Goal: Information Seeking & Learning: Learn about a topic

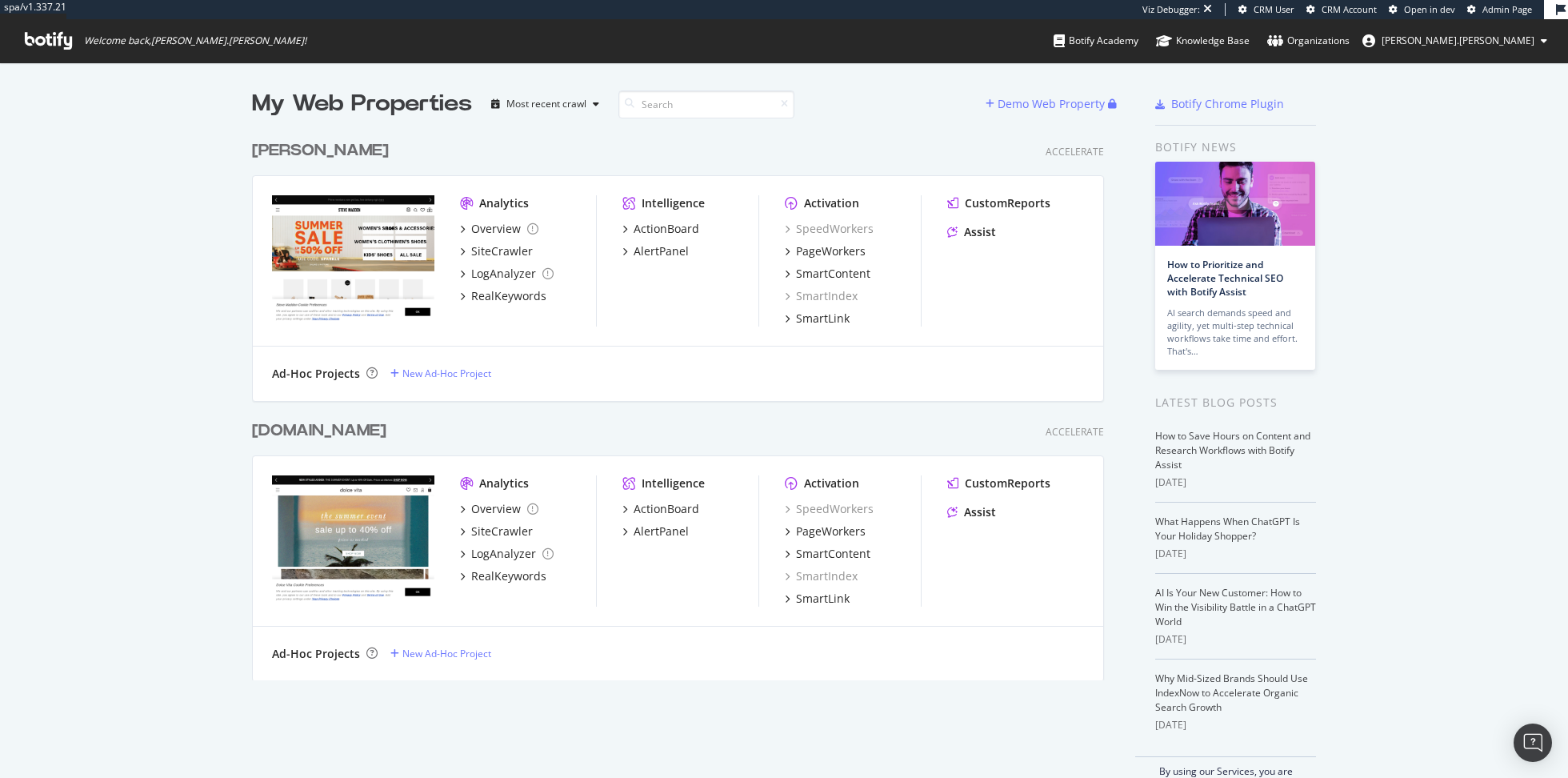
scroll to position [778, 1568]
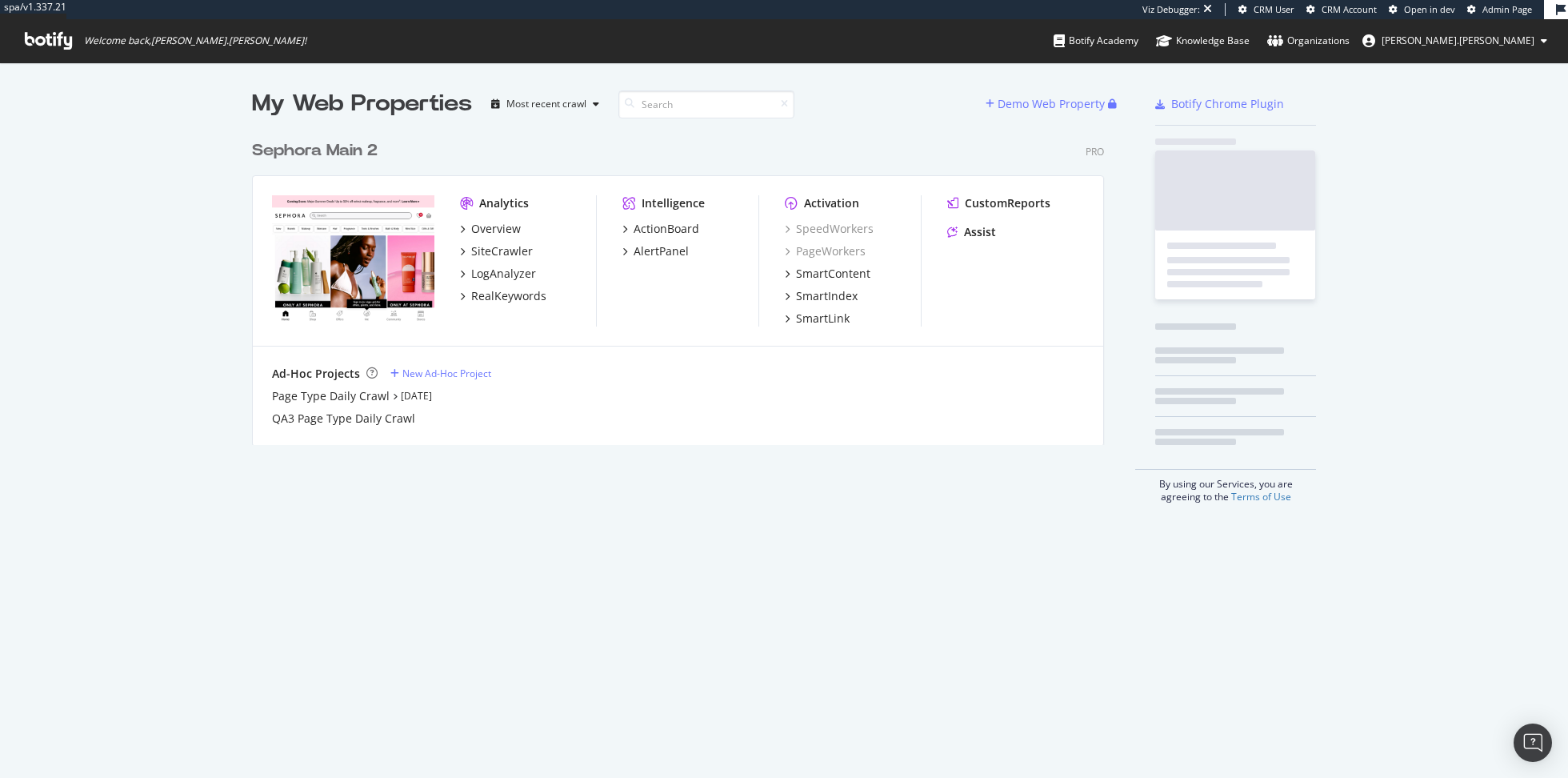
scroll to position [325, 864]
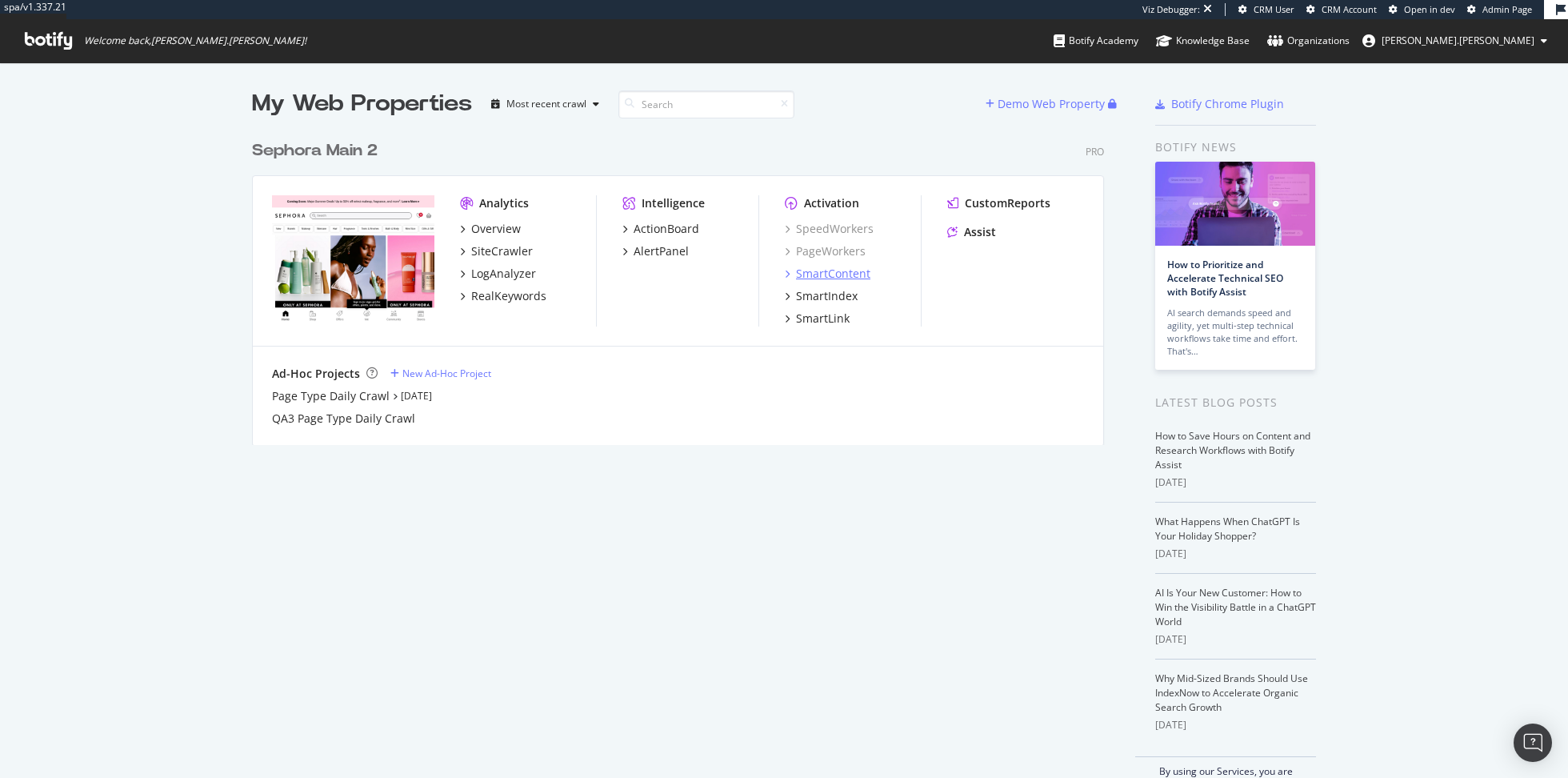
click at [836, 270] on div "SmartContent" at bounding box center [833, 273] width 74 height 16
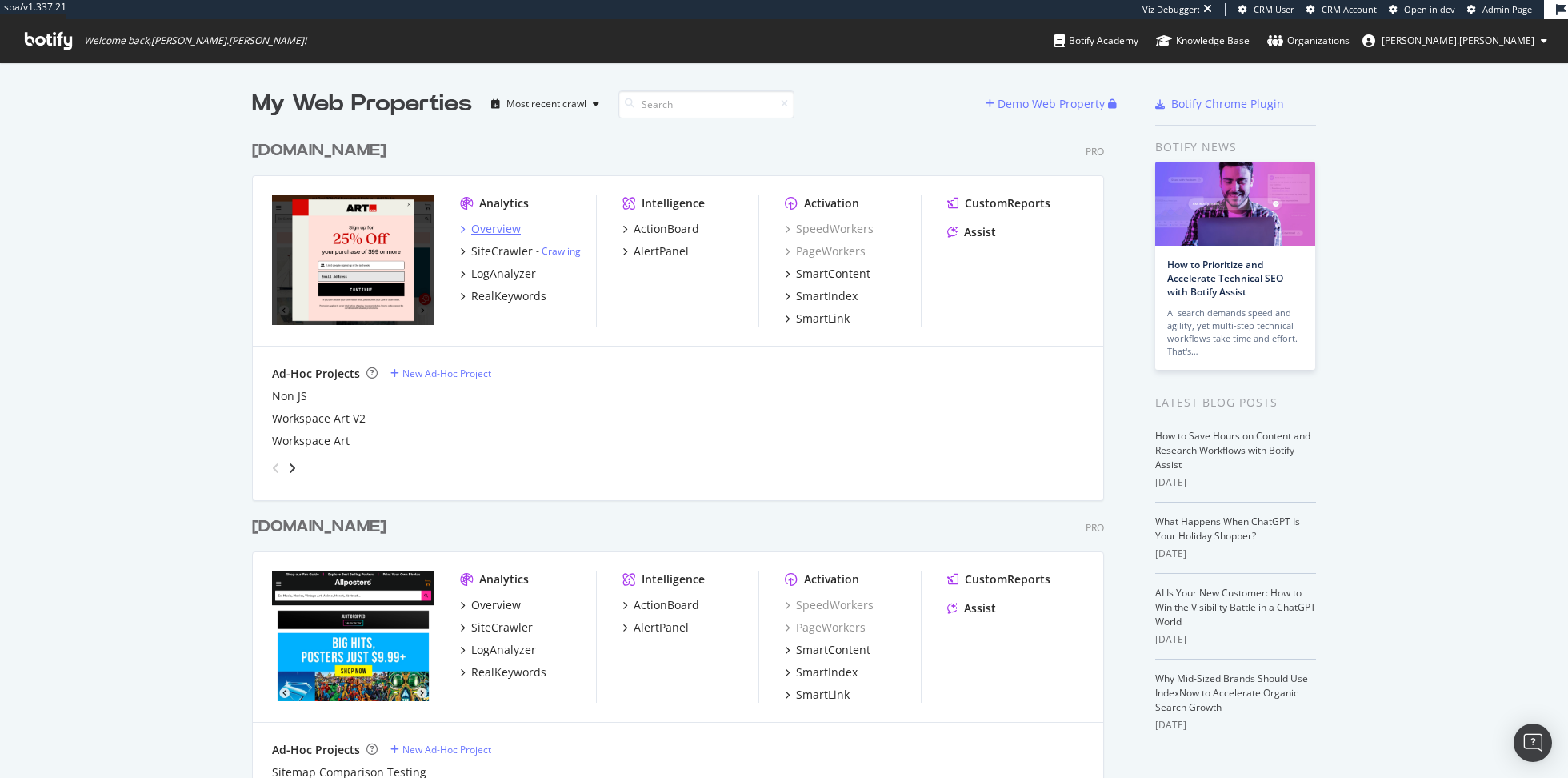
click at [490, 232] on div "Overview" at bounding box center [495, 229] width 49 height 16
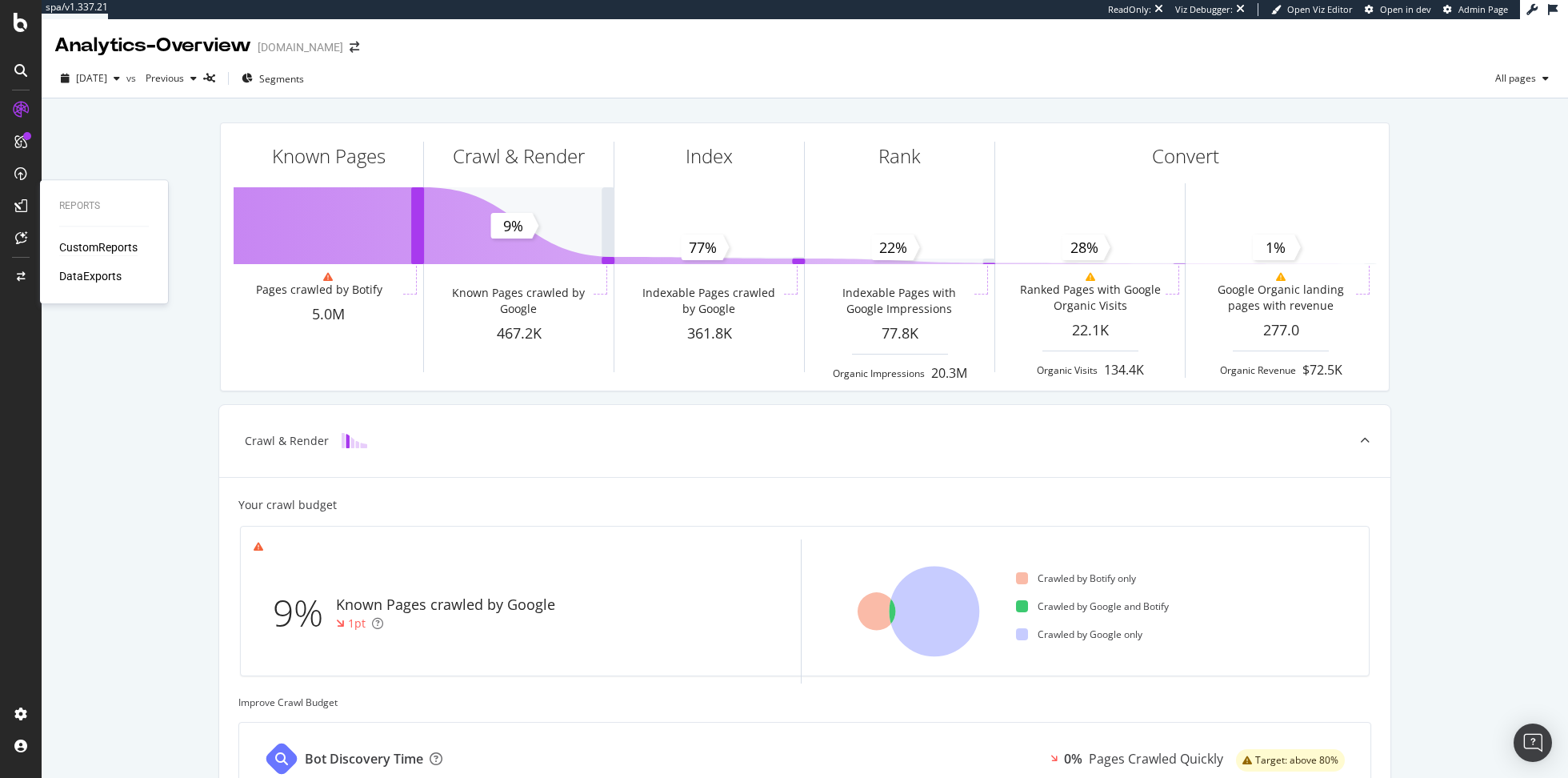
click at [74, 244] on div "CustomReports" at bounding box center [97, 247] width 78 height 16
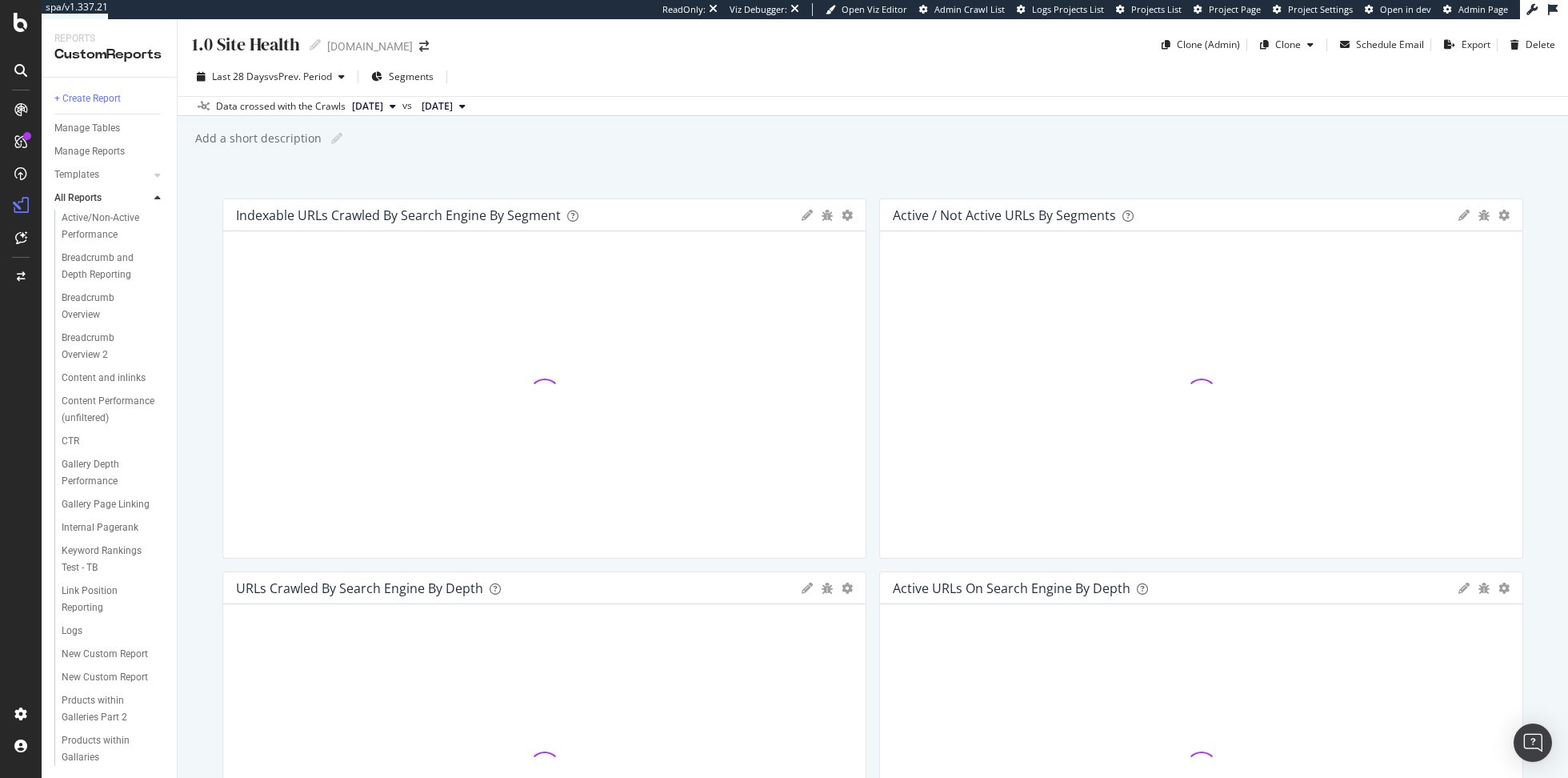
scroll to position [223, 0]
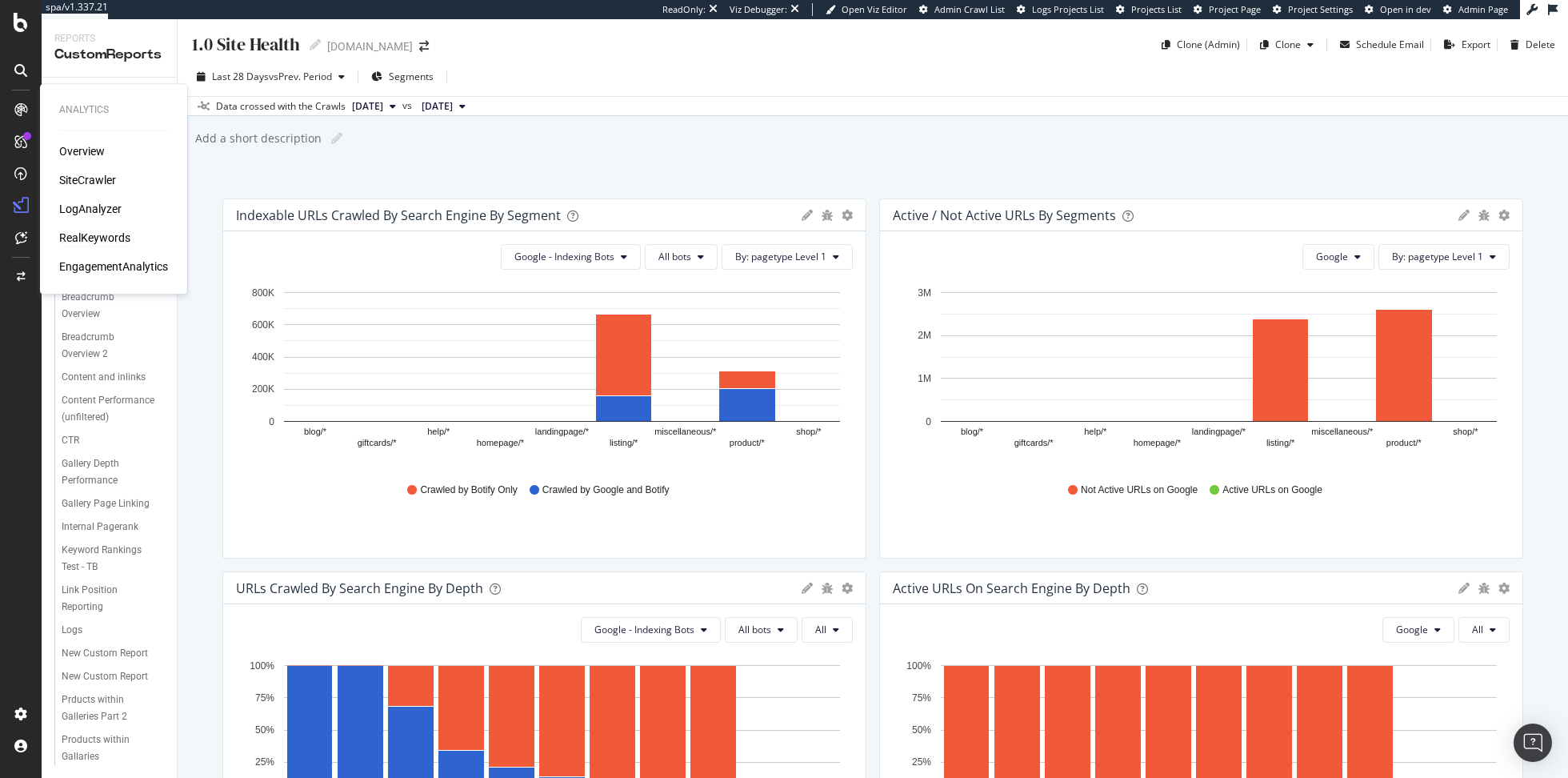
click at [116, 239] on div "RealKeywords" at bounding box center [95, 237] width 71 height 16
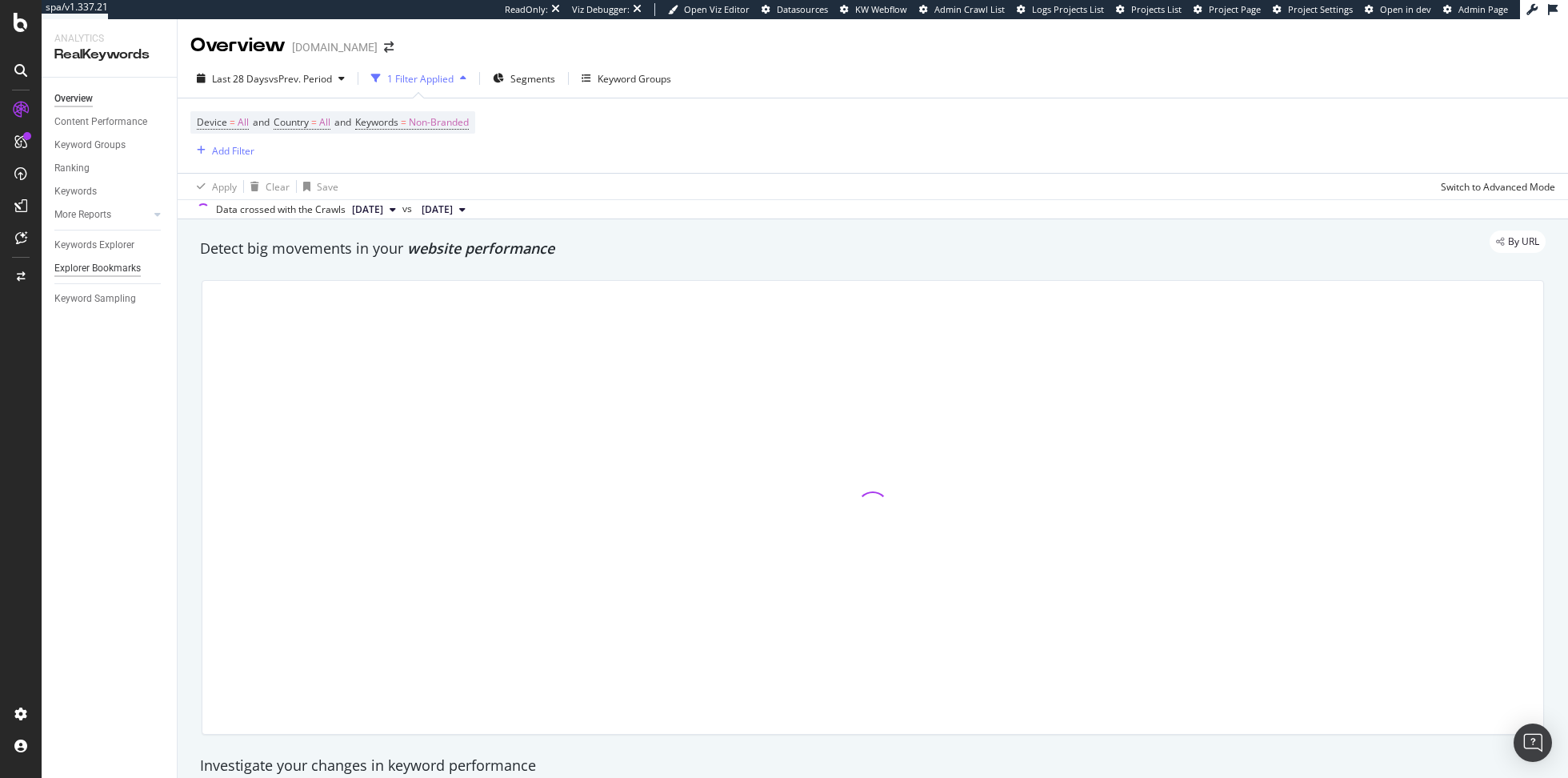
click at [93, 266] on div "Explorer Bookmarks" at bounding box center [97, 267] width 87 height 16
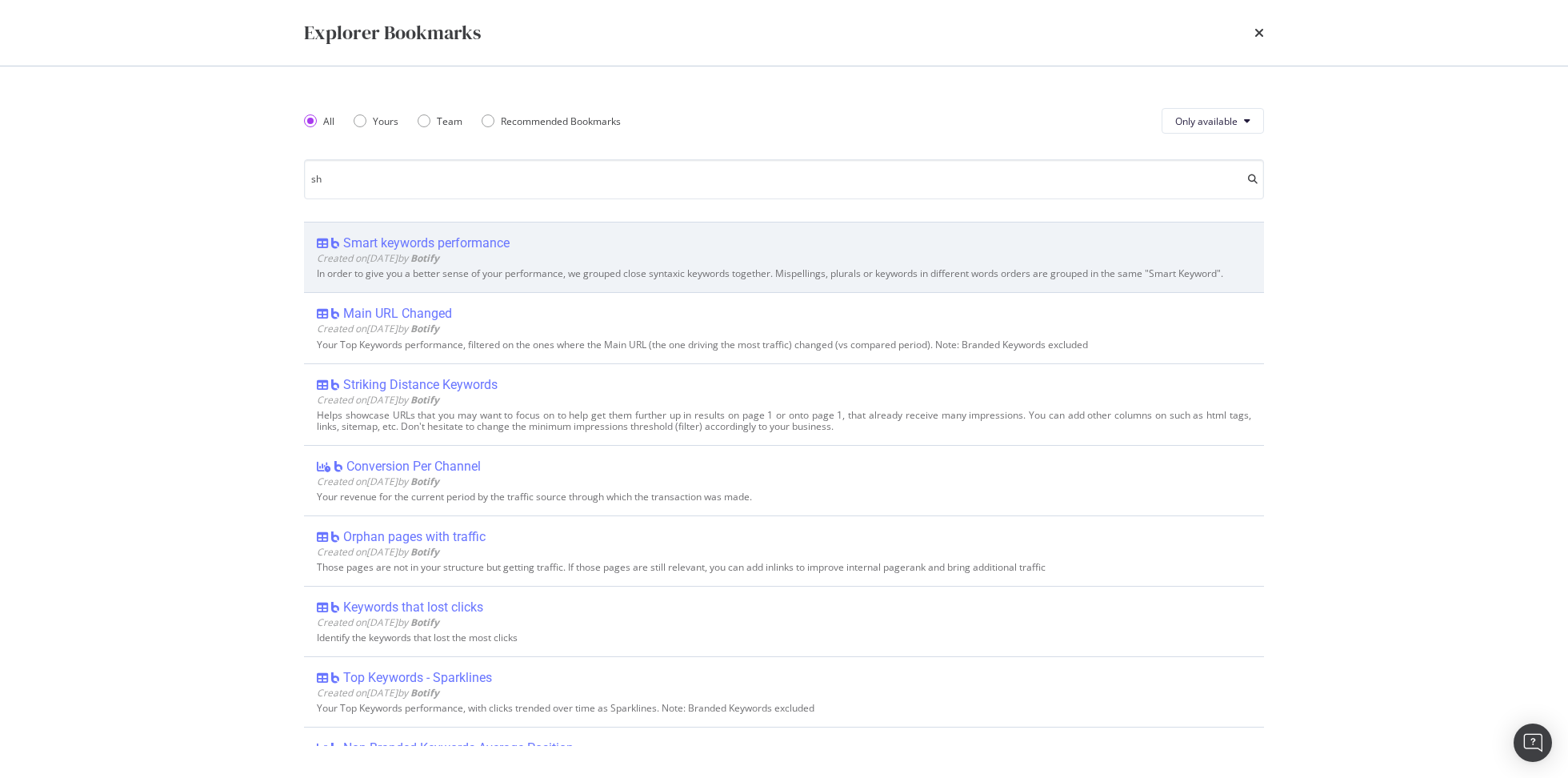
type input "s"
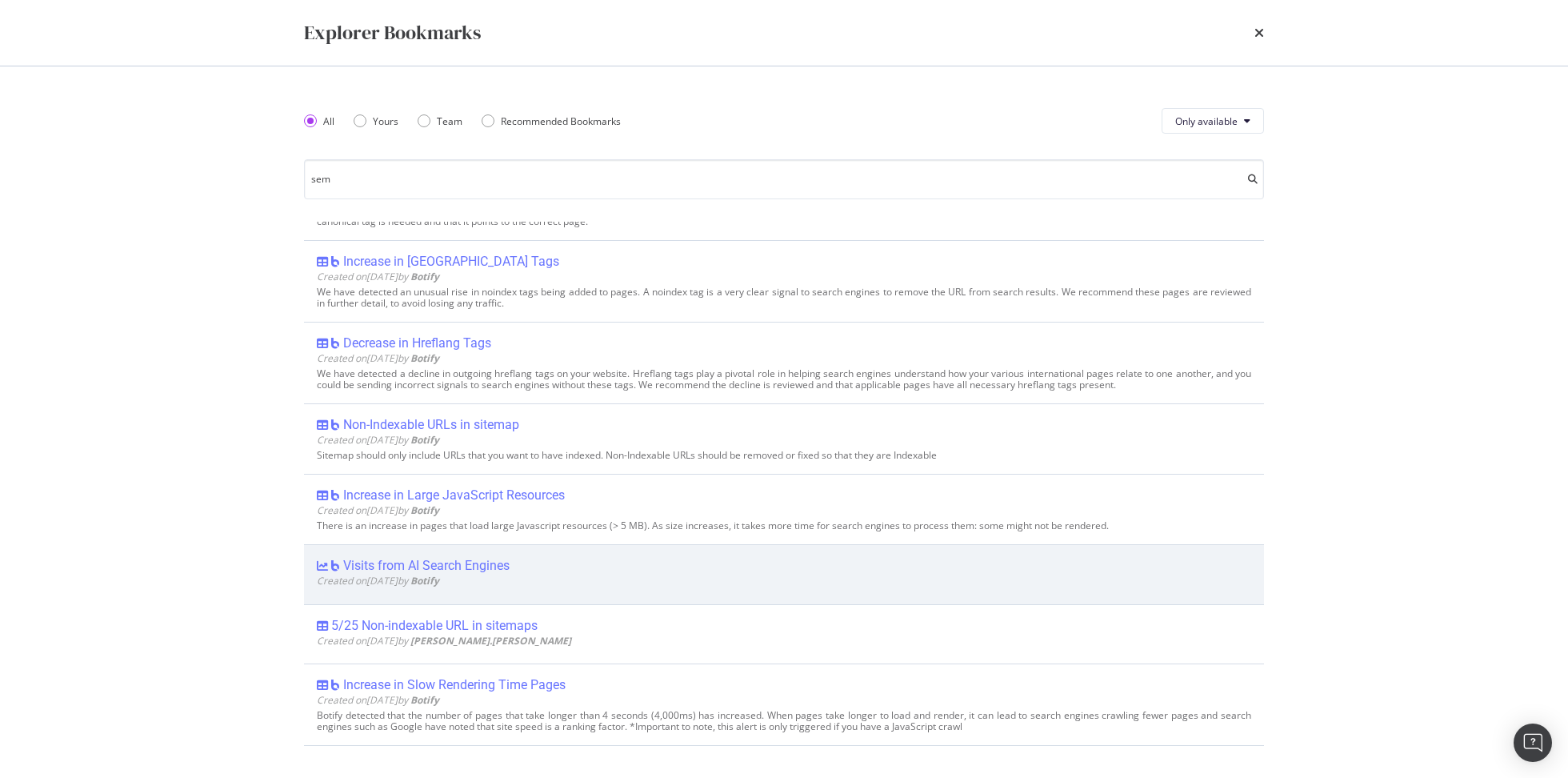
scroll to position [299, 0]
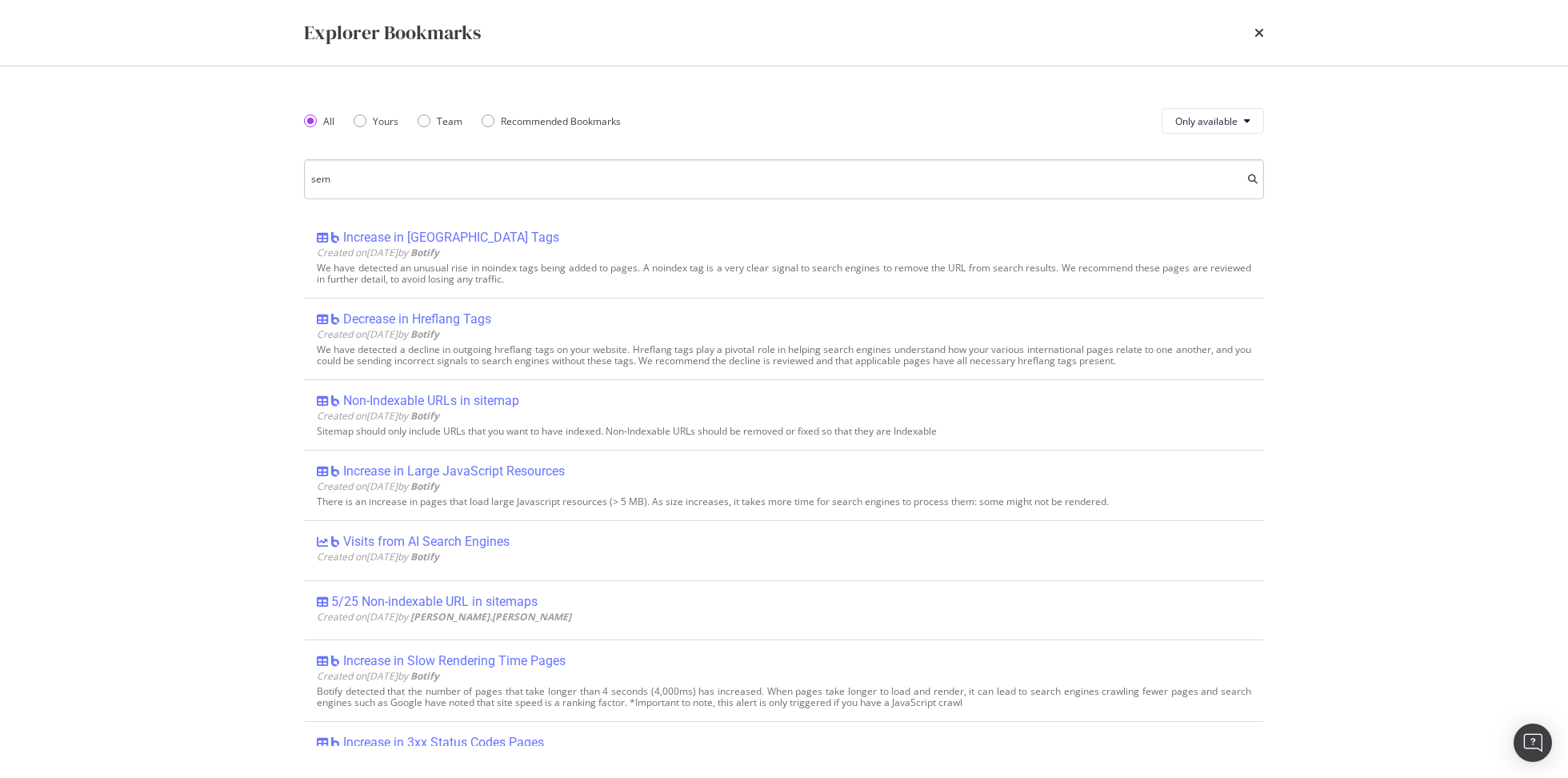
click at [477, 177] on input "sem" at bounding box center [784, 179] width 960 height 40
type input "s"
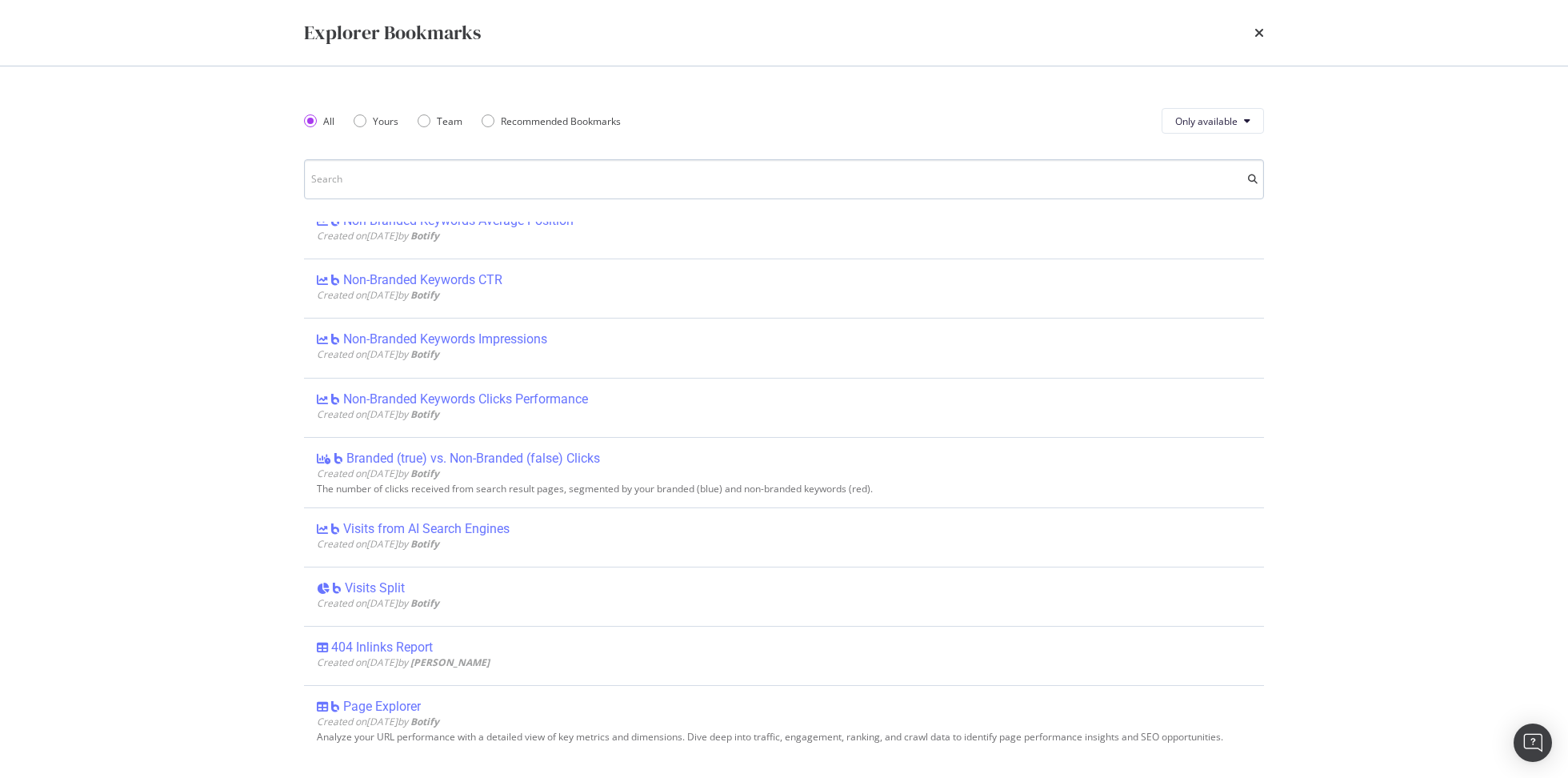
scroll to position [32, 0]
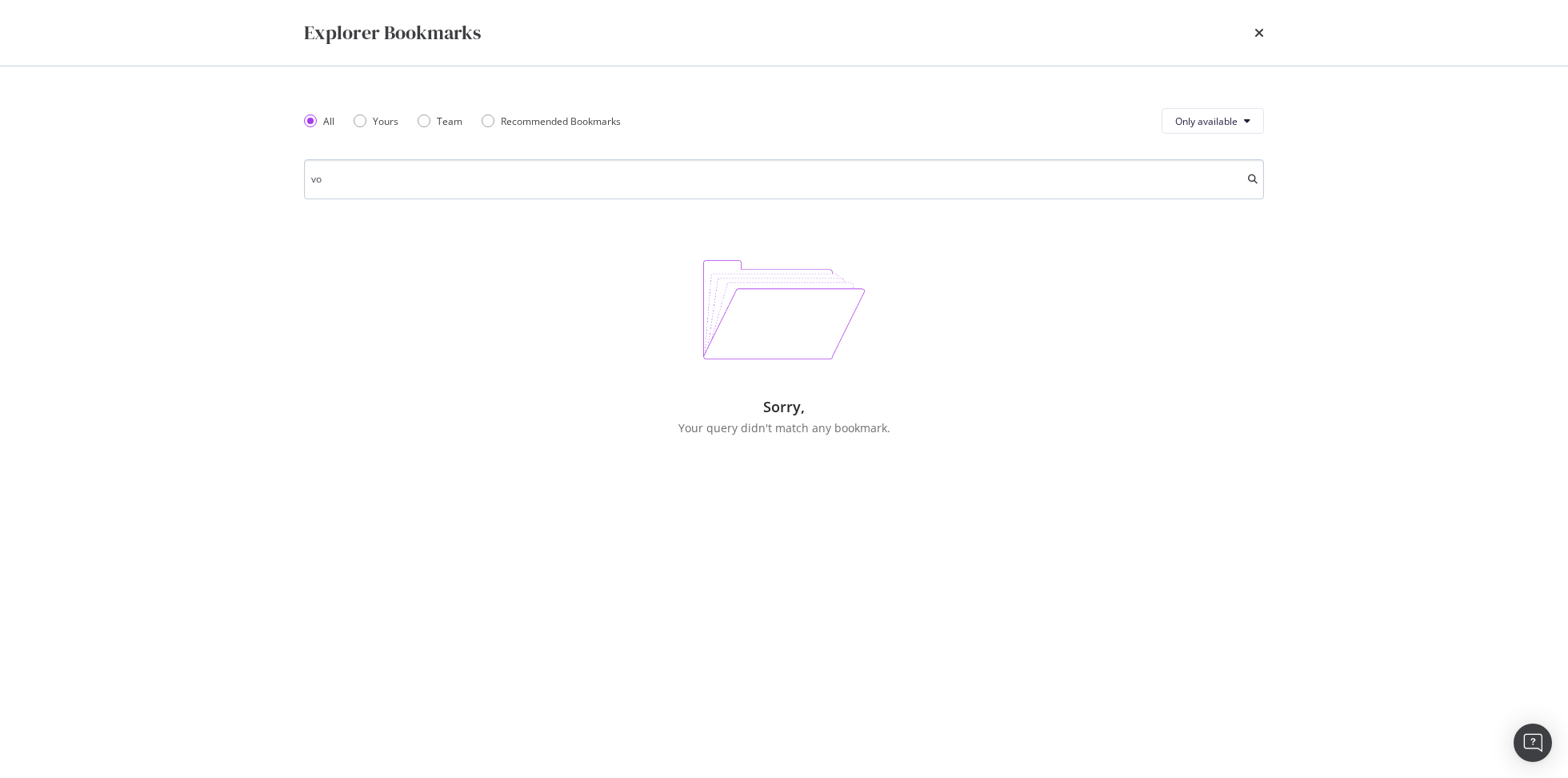
type input "v"
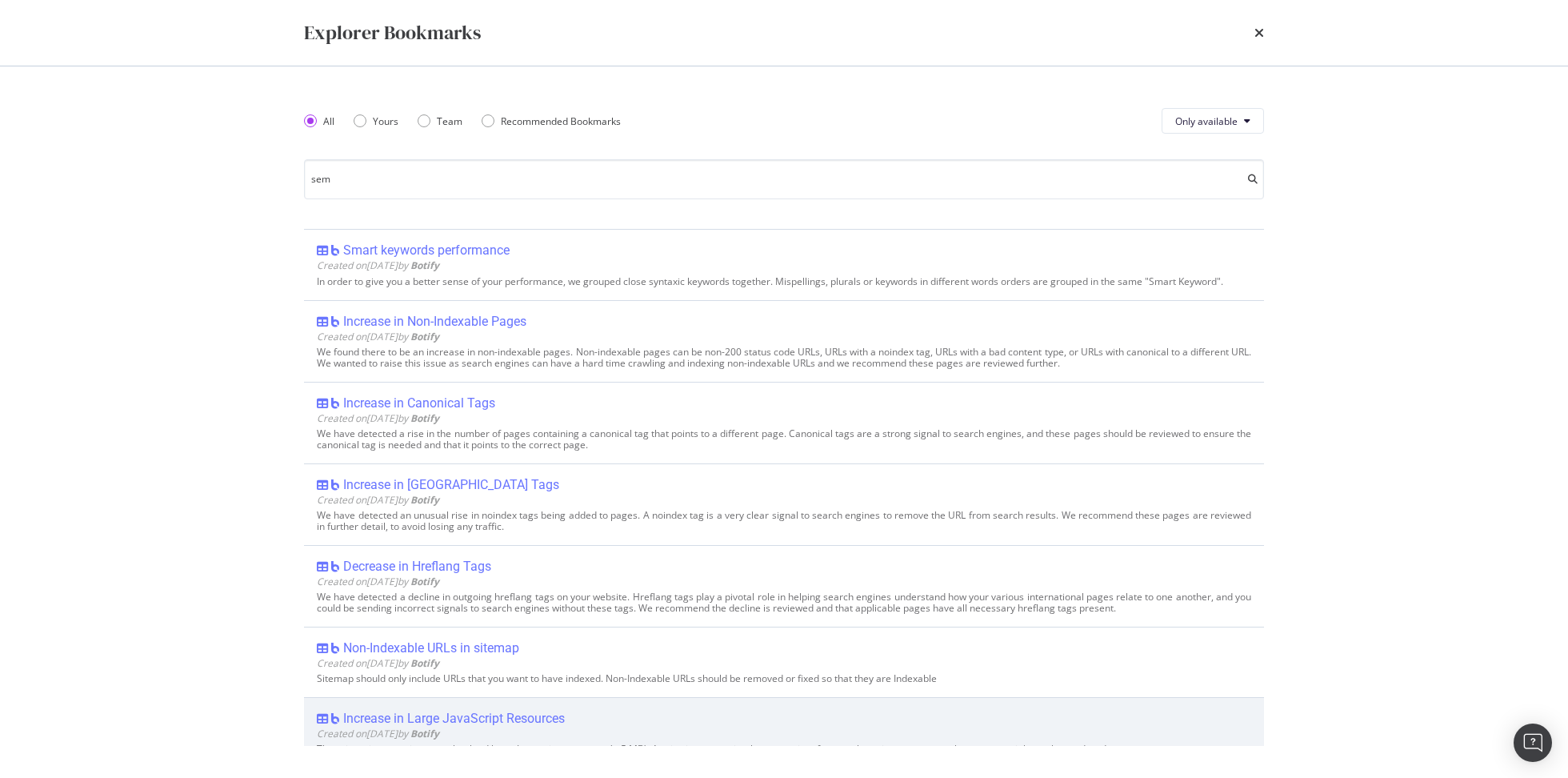
scroll to position [0, 0]
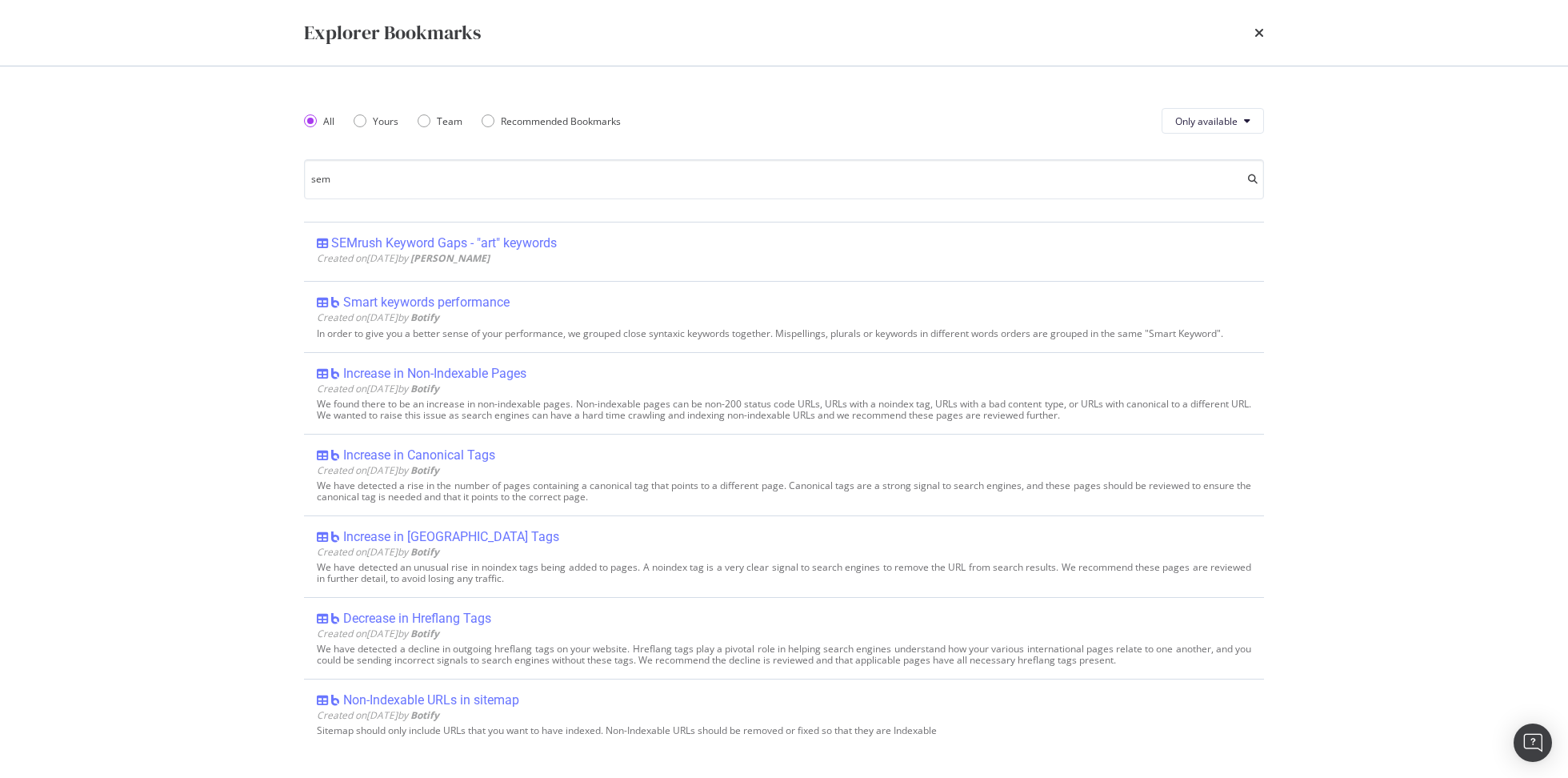
type input "sem"
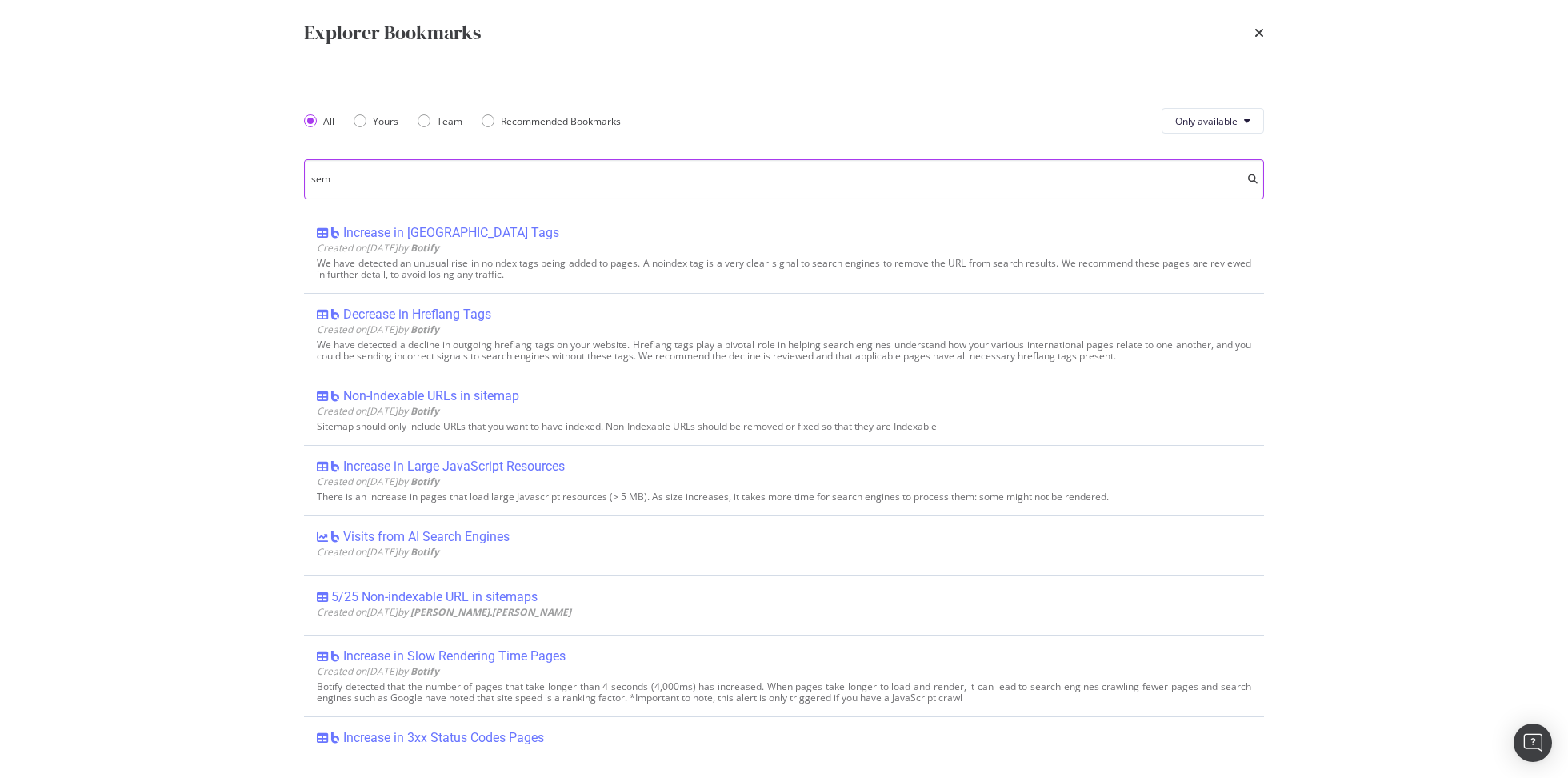
scroll to position [330, 0]
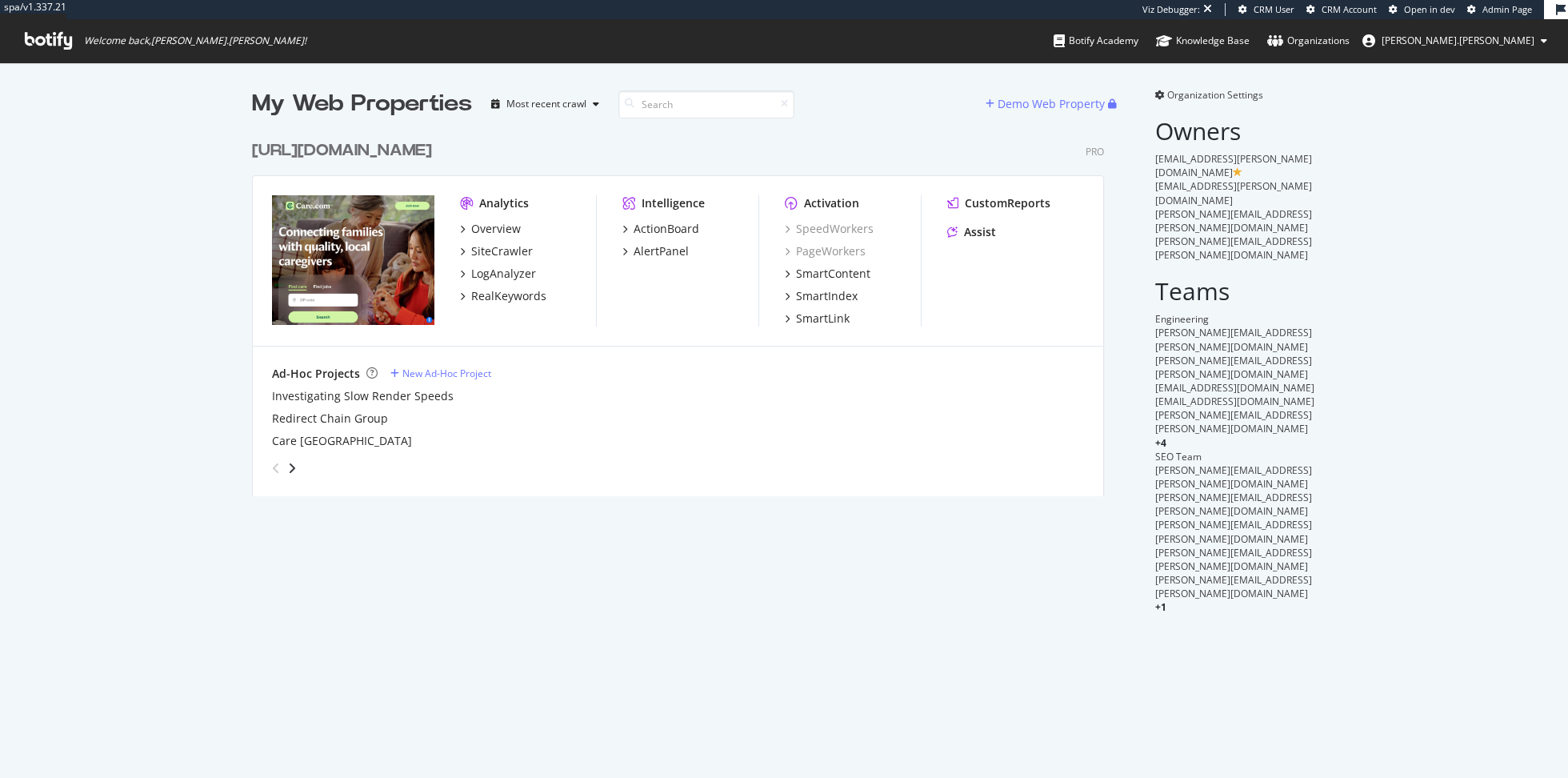
scroll to position [376, 864]
click at [492, 295] on div "RealKeywords" at bounding box center [509, 295] width 75 height 16
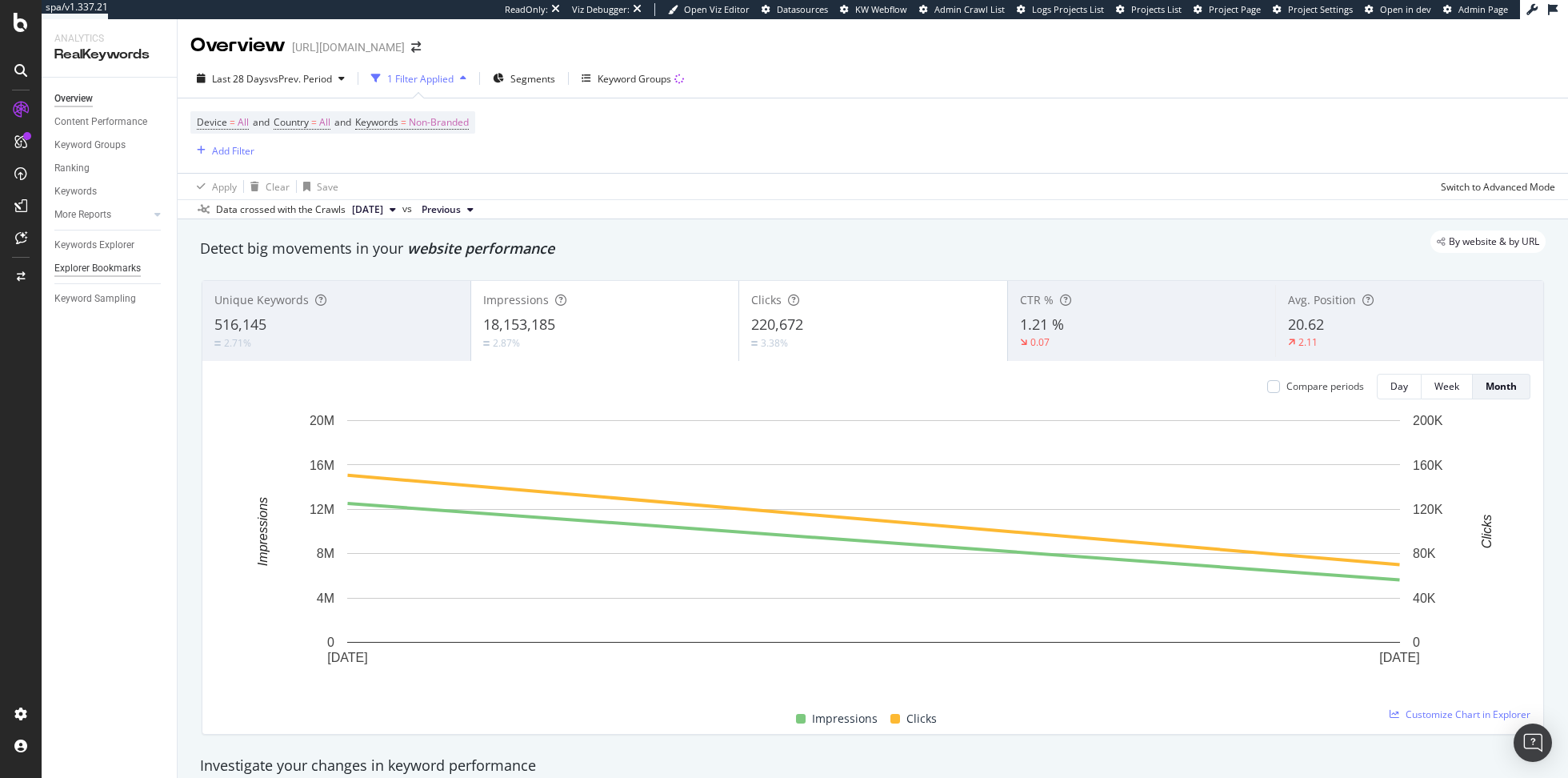
click at [107, 261] on div "Explorer Bookmarks" at bounding box center [97, 267] width 87 height 16
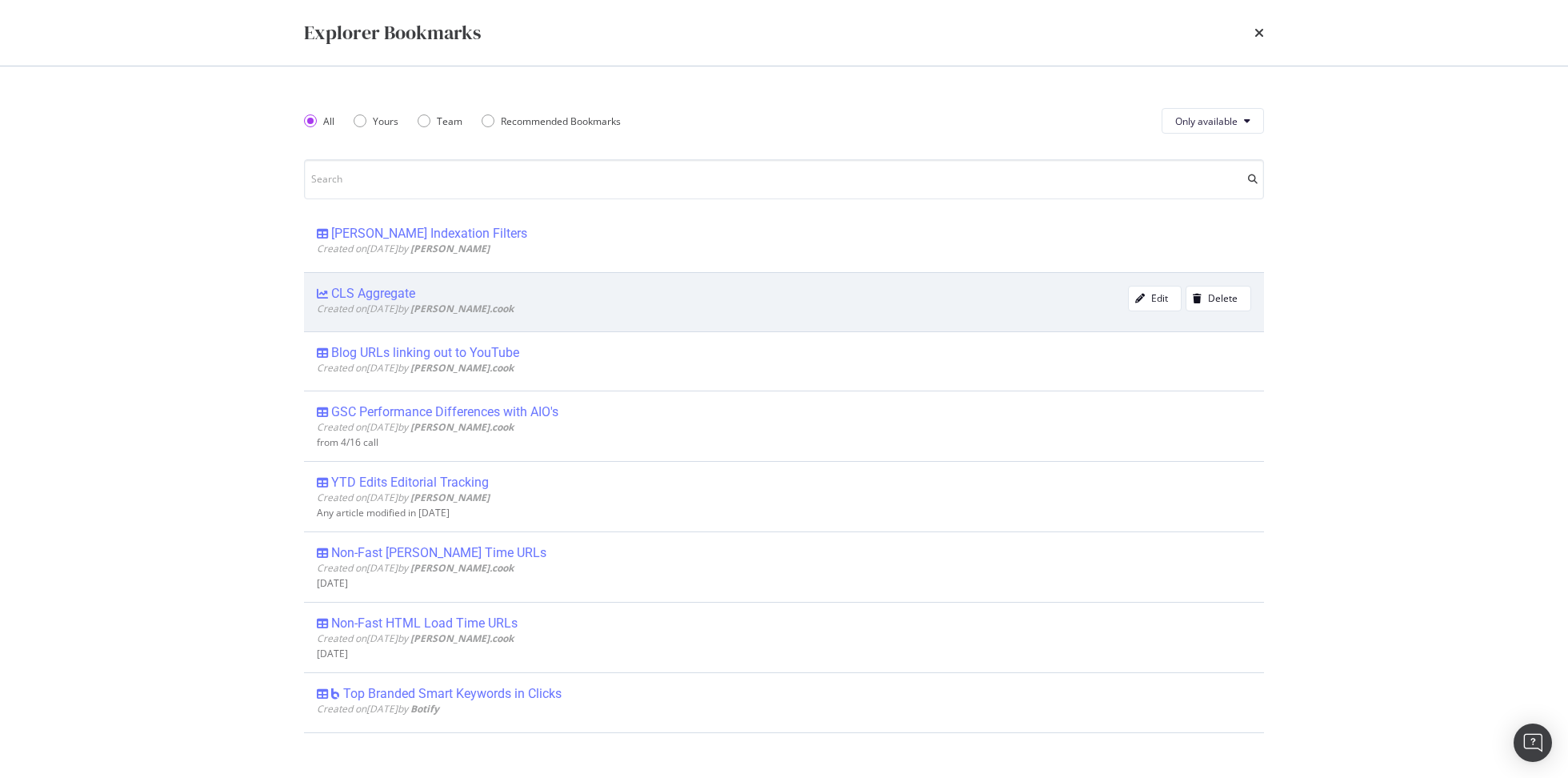
scroll to position [81, 0]
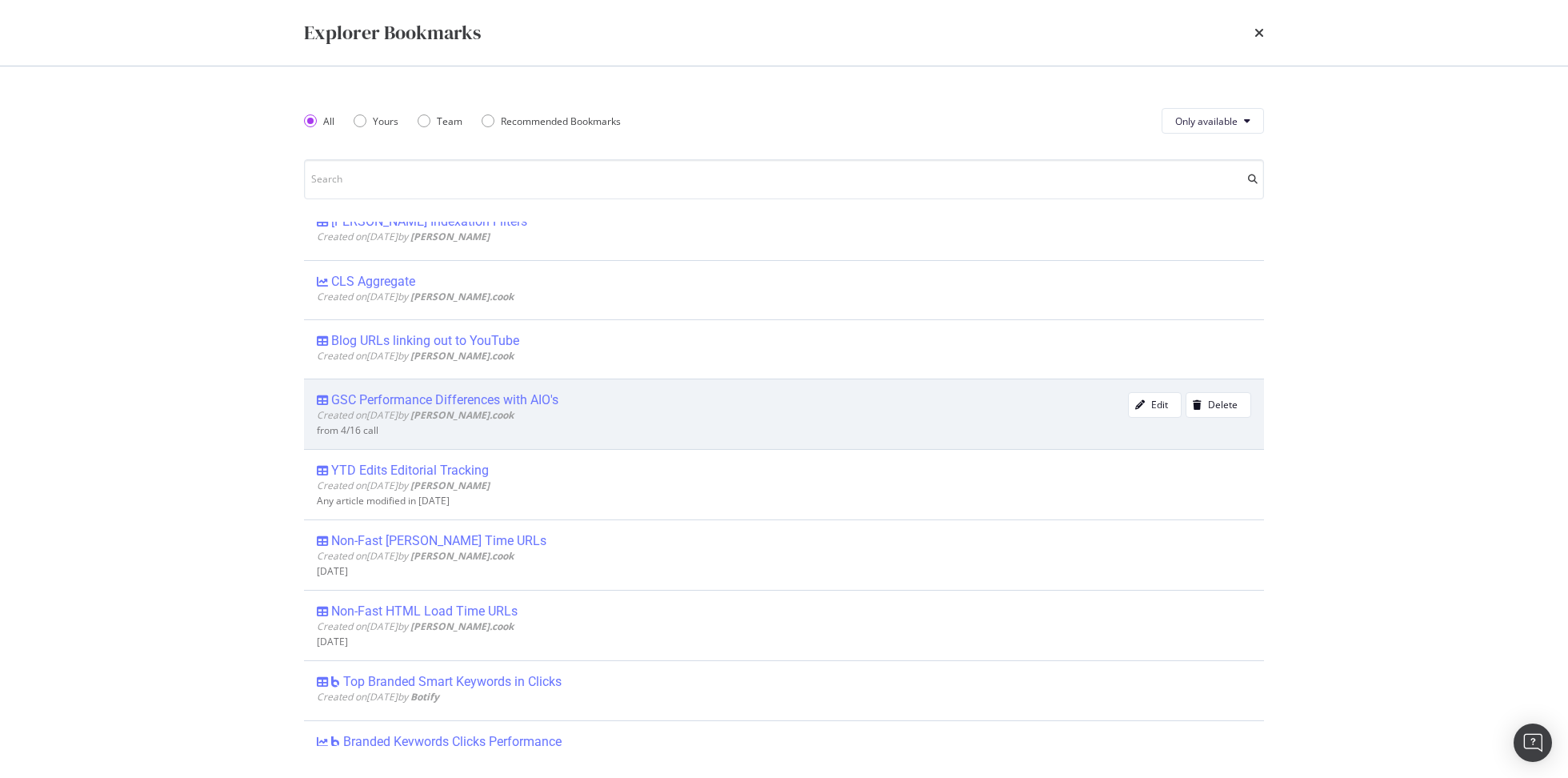
click at [675, 416] on div "Created on [DATE] by [PERSON_NAME].cook" at bounding box center [722, 415] width 812 height 14
